Goal: Navigation & Orientation: Find specific page/section

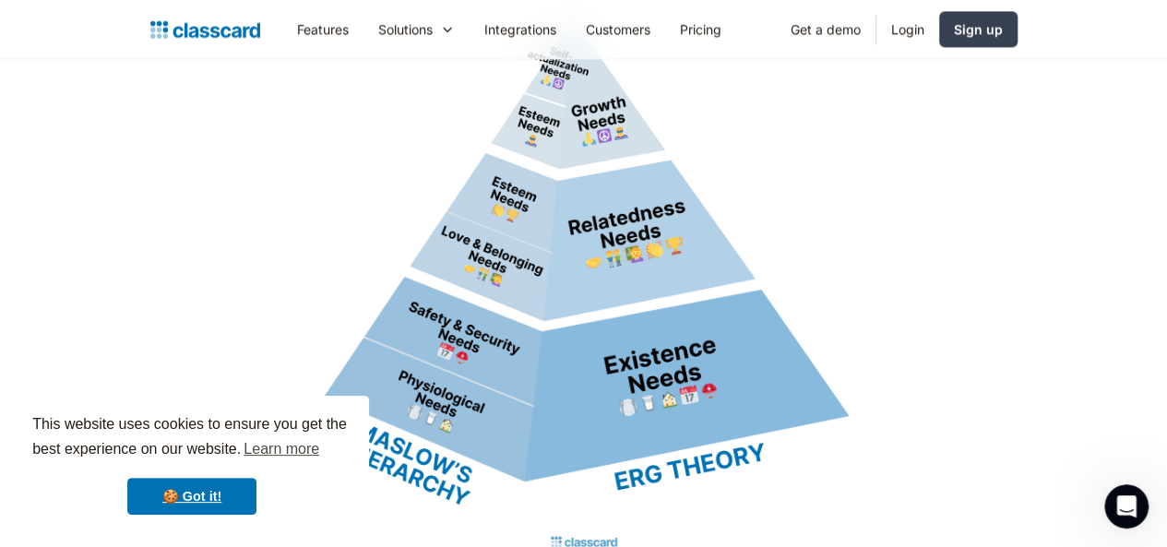
scroll to position [8356, 0]
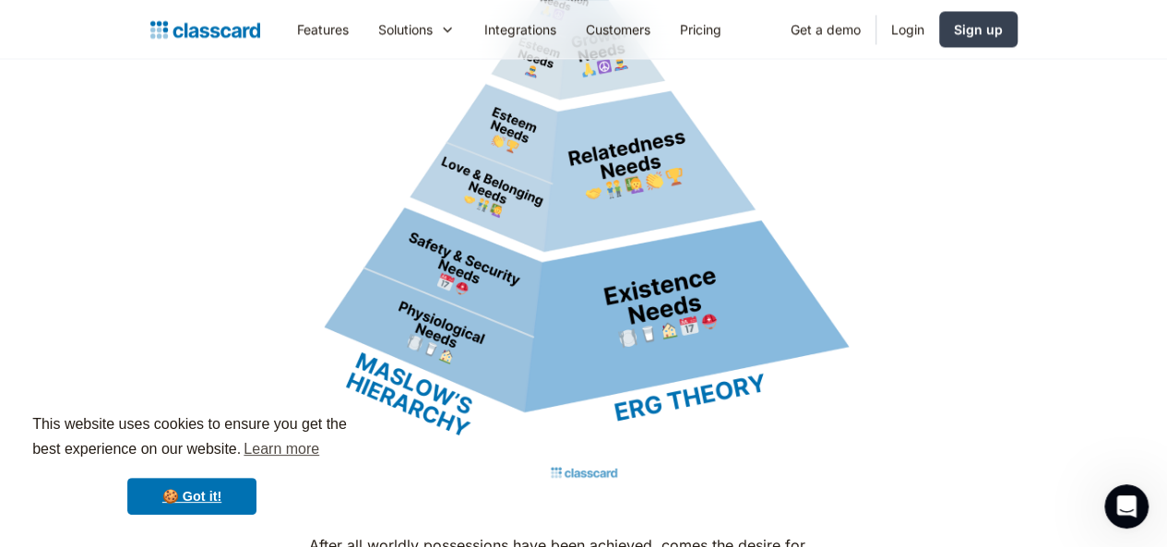
click at [518, 359] on img at bounding box center [584, 212] width 550 height 550
click at [160, 500] on link "🍪 Got it!" at bounding box center [191, 496] width 129 height 37
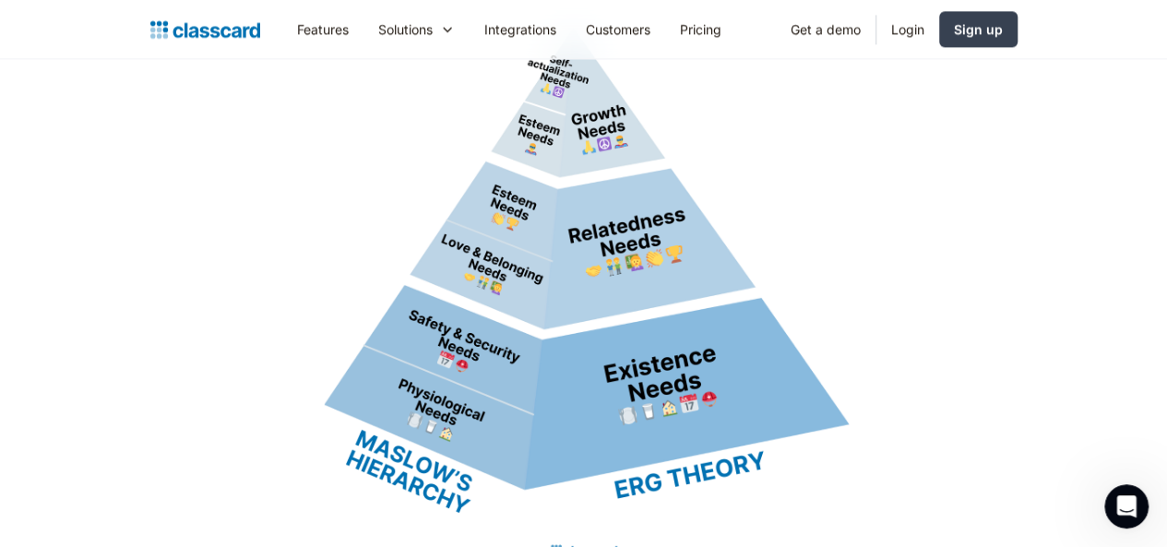
scroll to position [8295, 0]
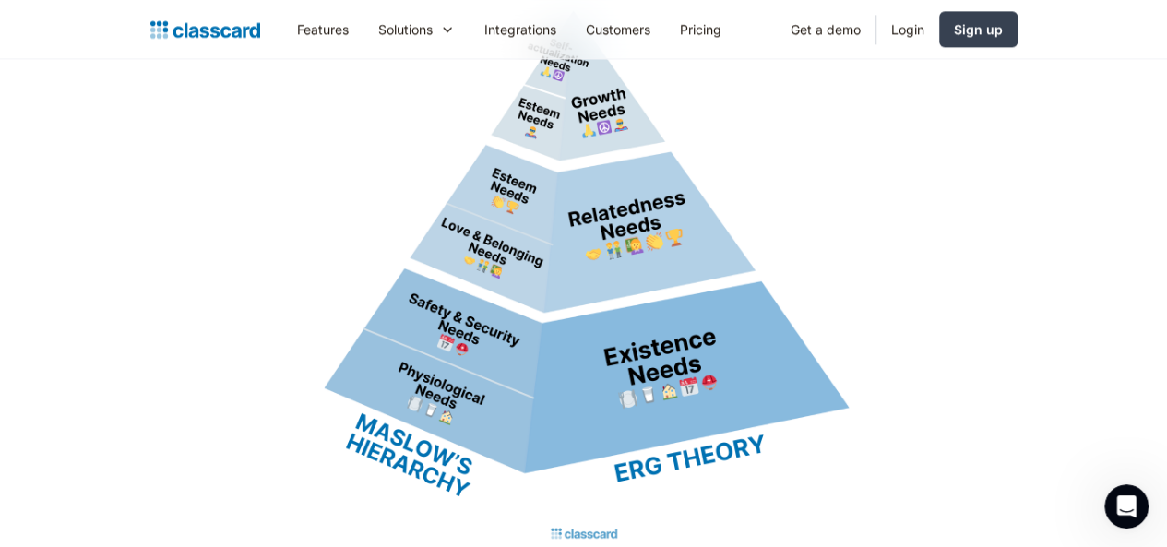
click at [505, 340] on img at bounding box center [584, 273] width 550 height 550
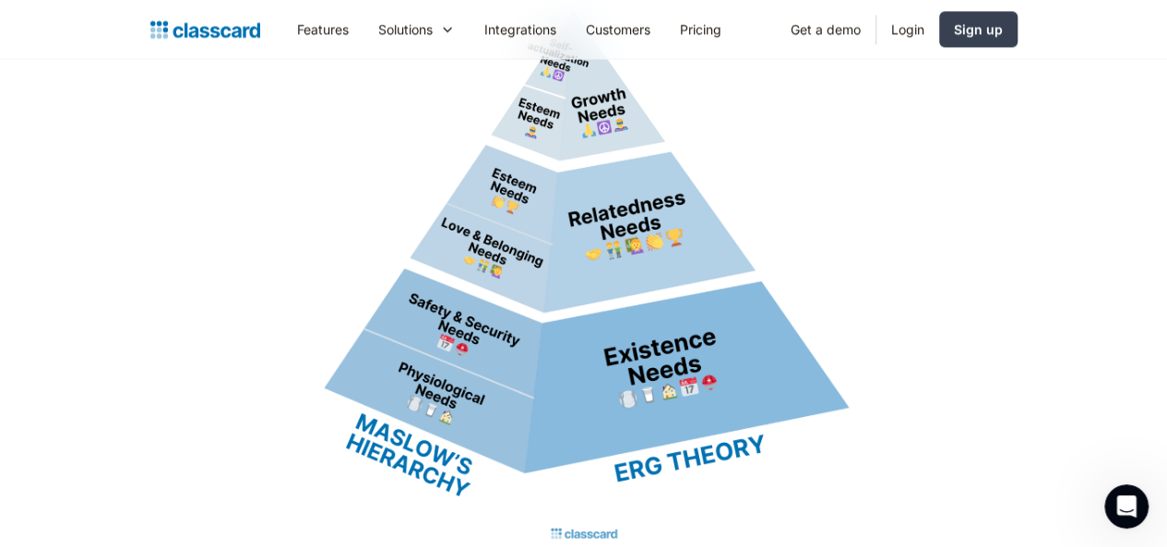
click at [505, 340] on img at bounding box center [584, 273] width 550 height 550
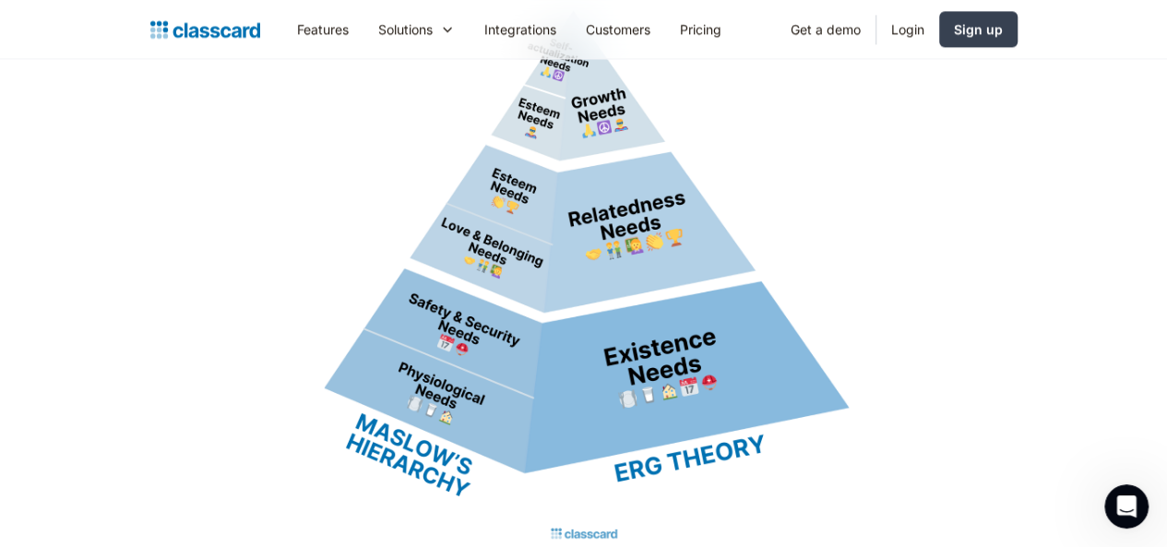
click at [505, 340] on img at bounding box center [584, 273] width 550 height 550
click at [837, 246] on img at bounding box center [584, 273] width 550 height 550
click at [622, 269] on img at bounding box center [584, 273] width 550 height 550
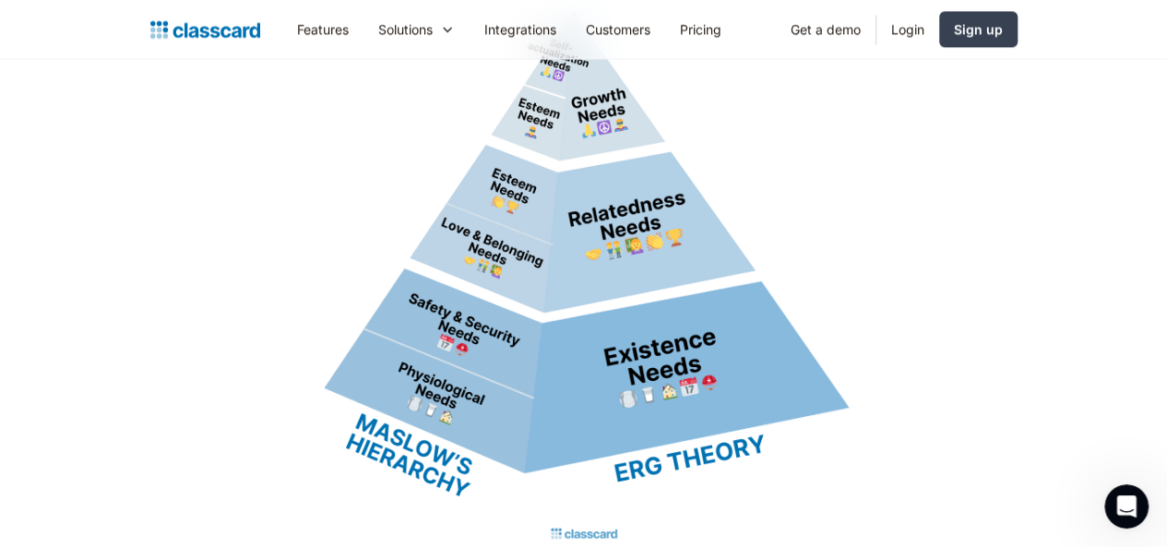
scroll to position [8258, 0]
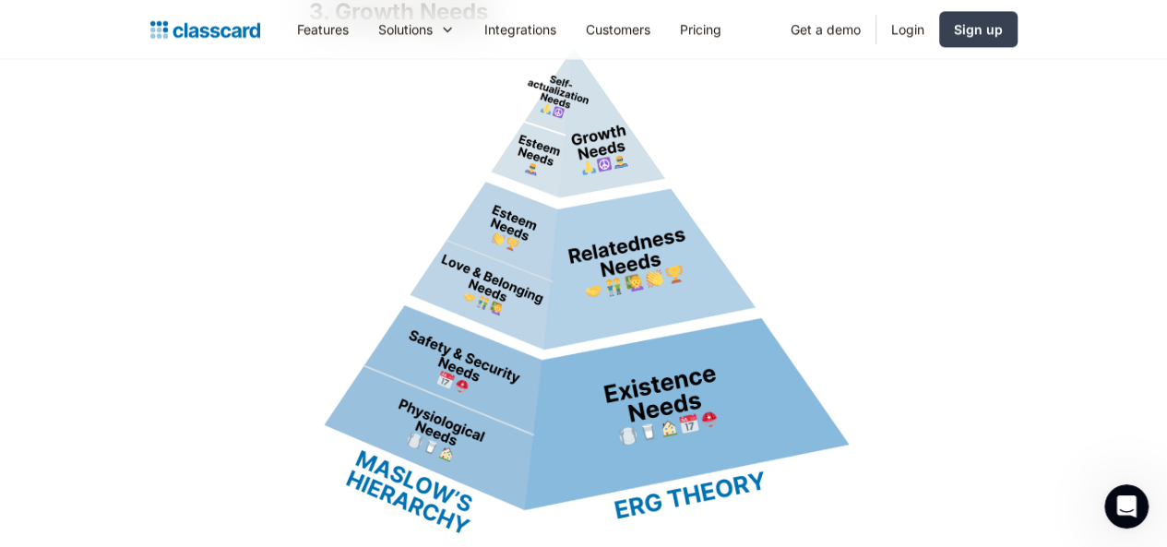
click at [568, 101] on img at bounding box center [584, 310] width 550 height 550
click at [568, 106] on img at bounding box center [584, 310] width 550 height 550
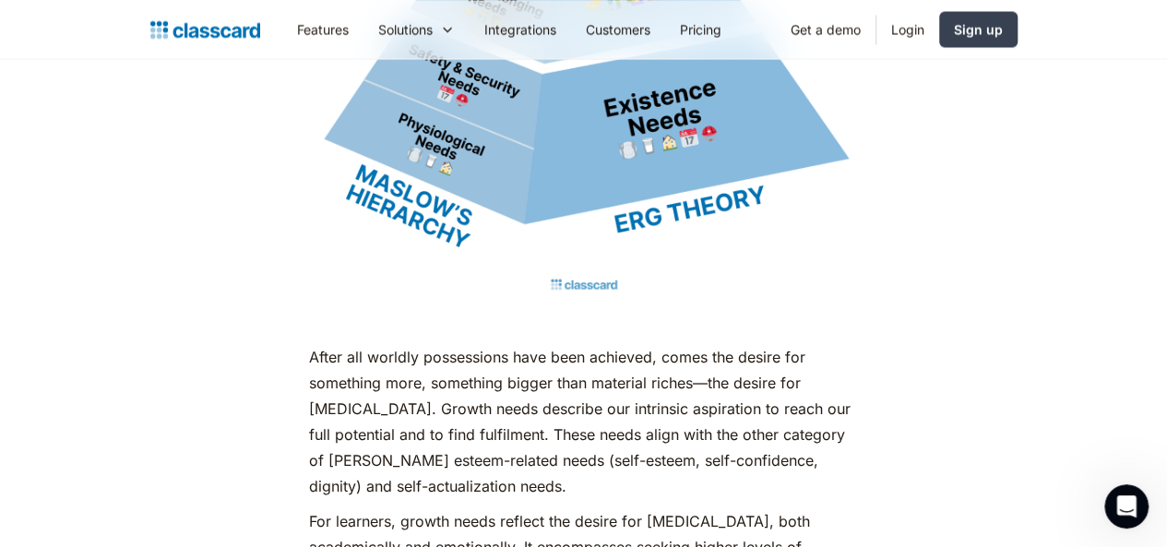
scroll to position [8579, 0]
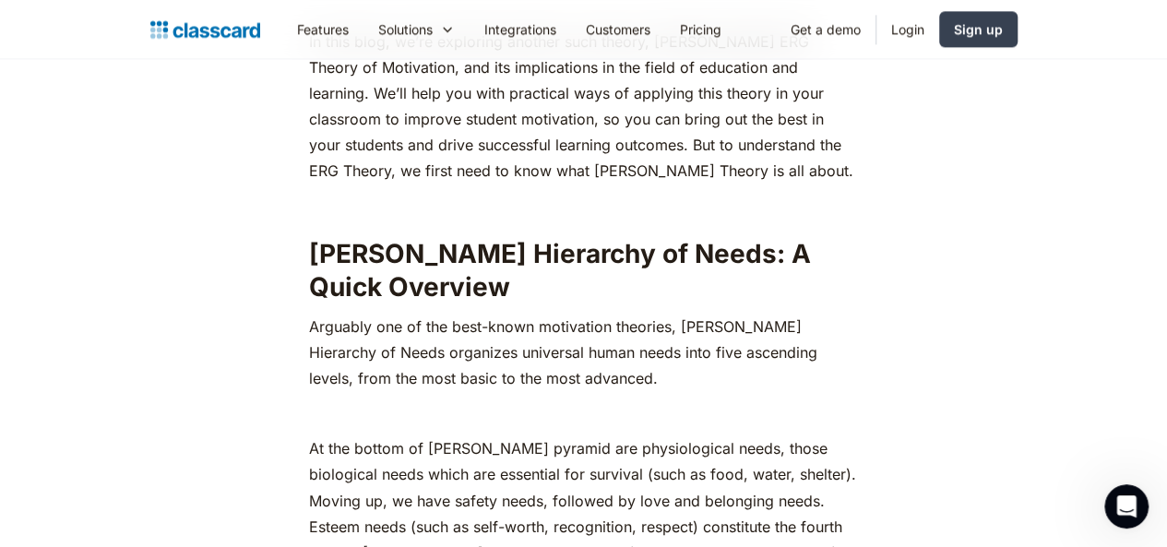
scroll to position [0, 0]
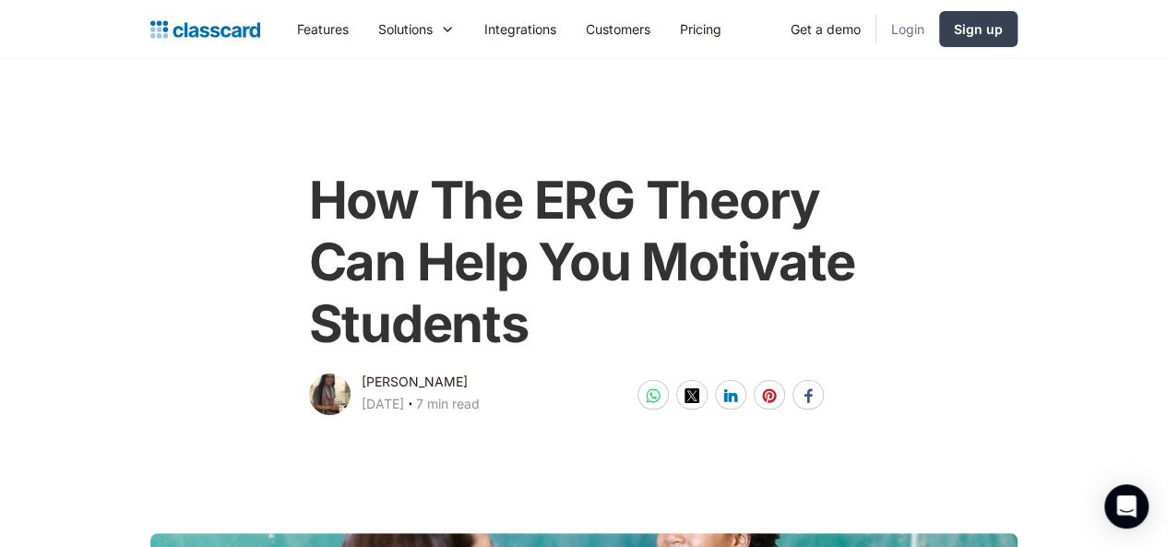
click at [939, 29] on link "Login" at bounding box center [907, 29] width 63 height 42
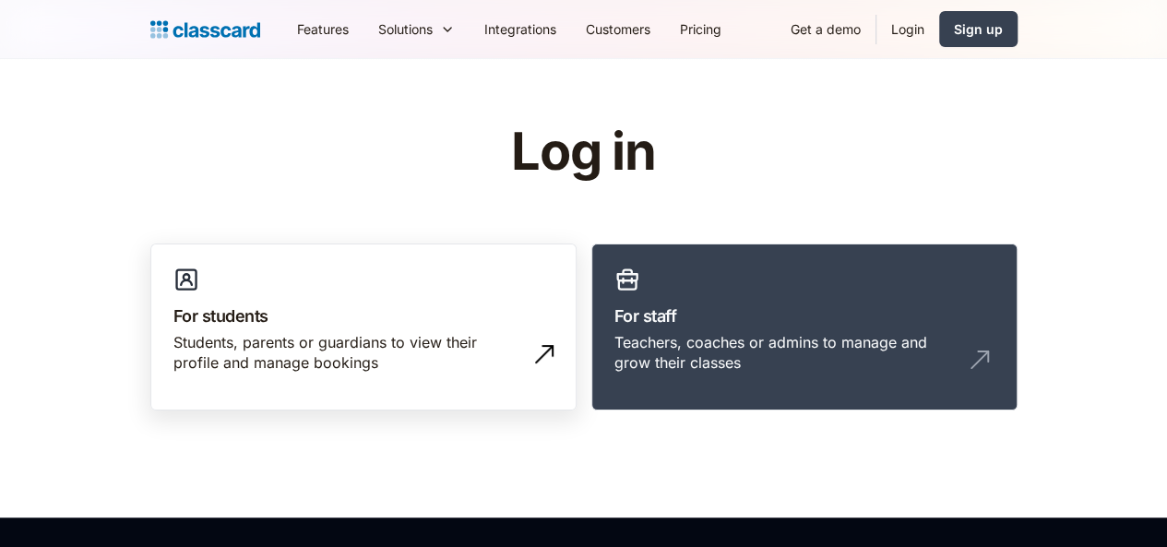
click at [234, 273] on link "For students Students, parents or guardians to view their profile and manage bo…" at bounding box center [363, 327] width 426 height 168
